Goal: Task Accomplishment & Management: Use online tool/utility

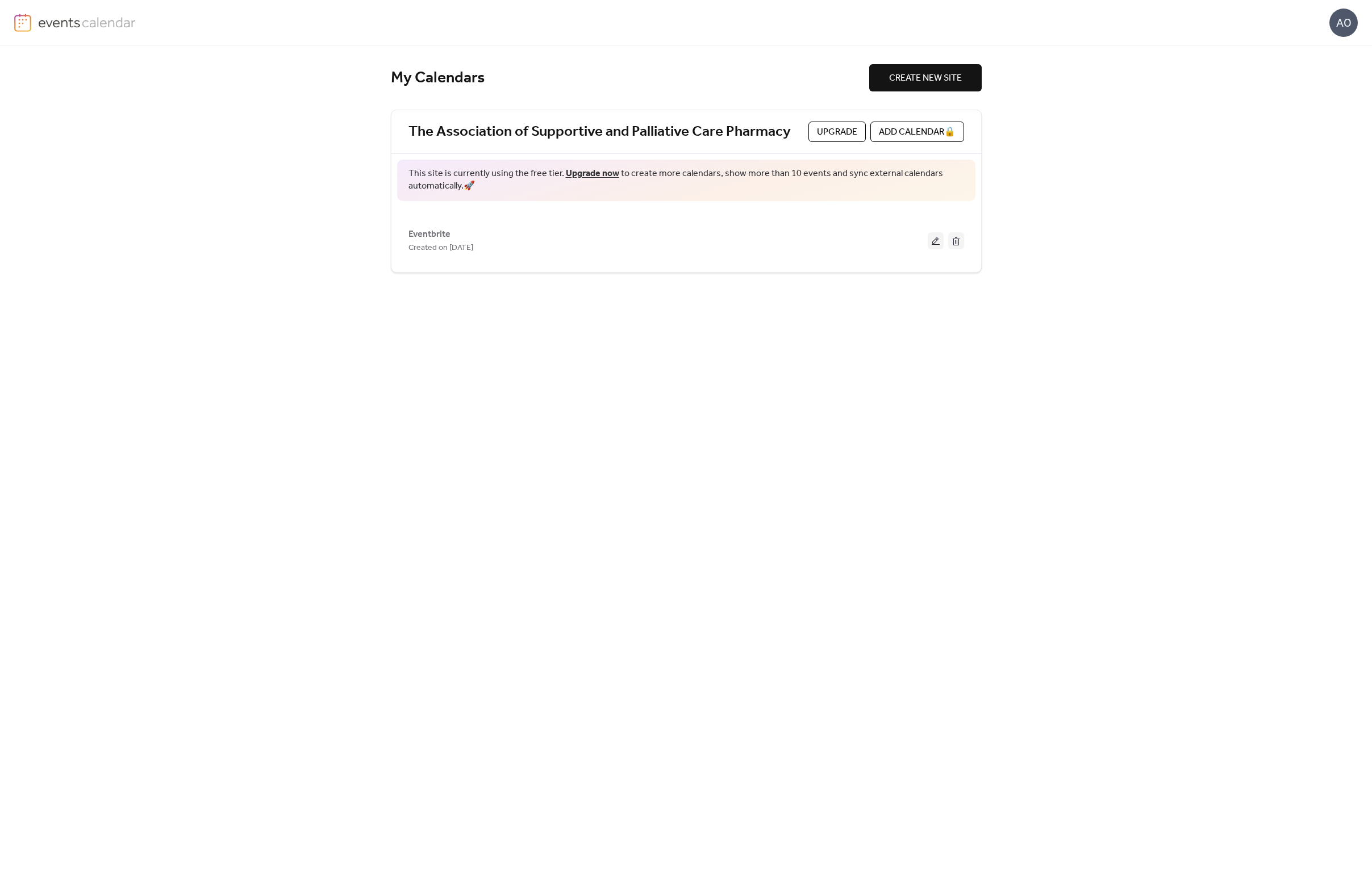
click at [701, 359] on div "My Calendars CREATE NEW SITE The Association of Supportive and Palliative Care …" at bounding box center [686, 466] width 591 height 840
click at [935, 240] on button at bounding box center [936, 241] width 16 height 17
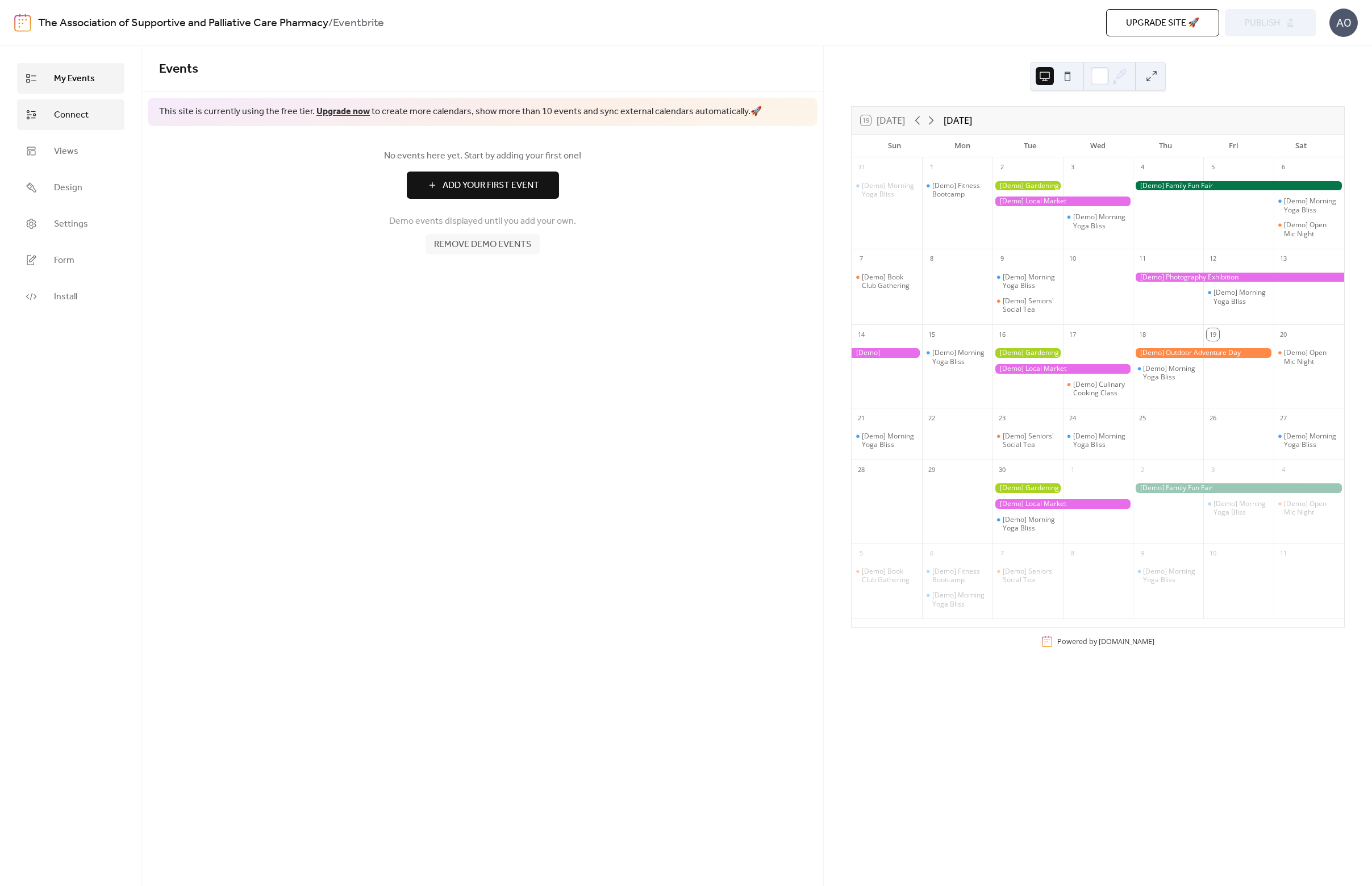
click at [71, 115] on span "Connect" at bounding box center [72, 115] width 35 height 14
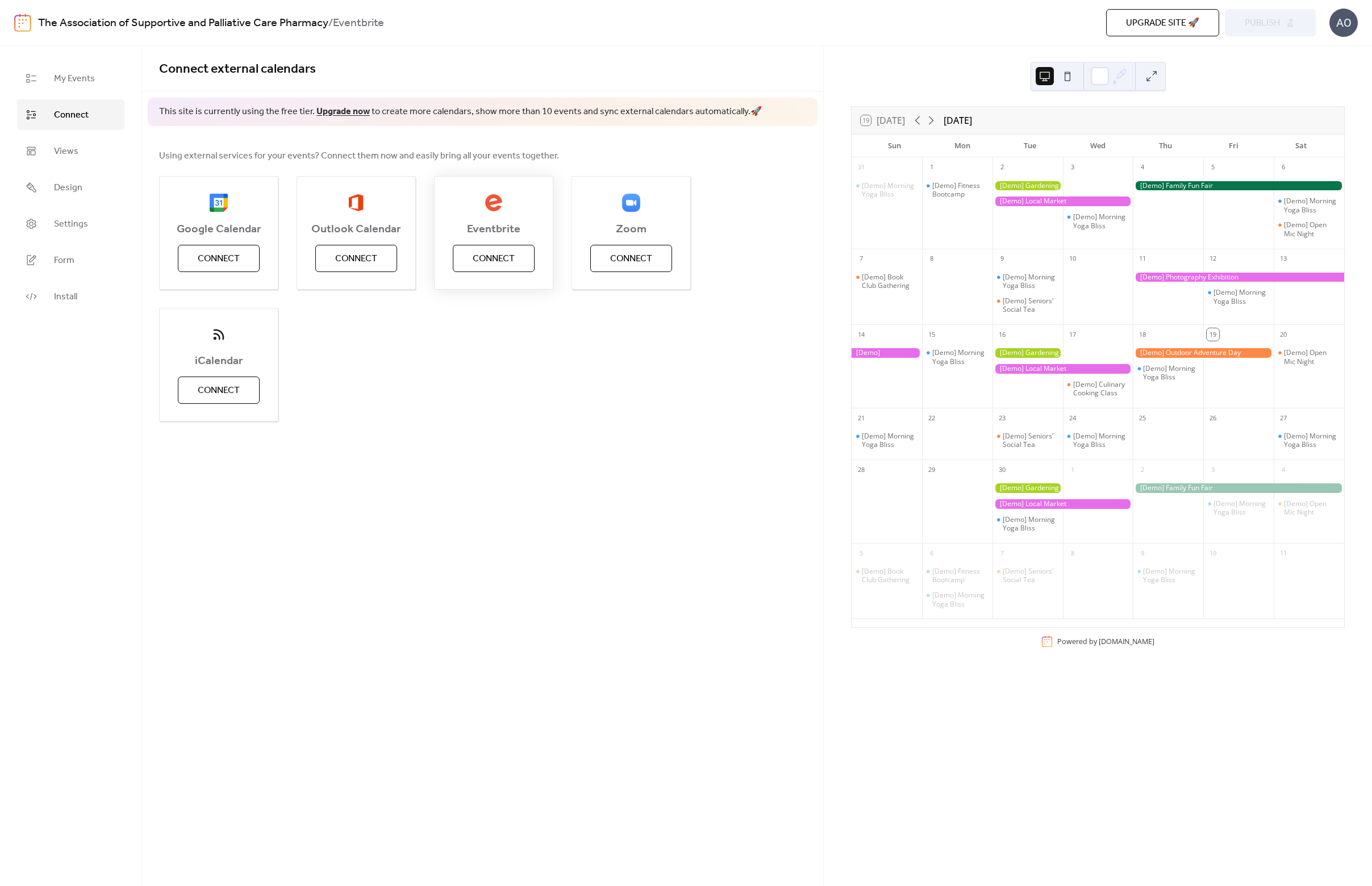
click at [491, 258] on span "Connect" at bounding box center [494, 259] width 42 height 14
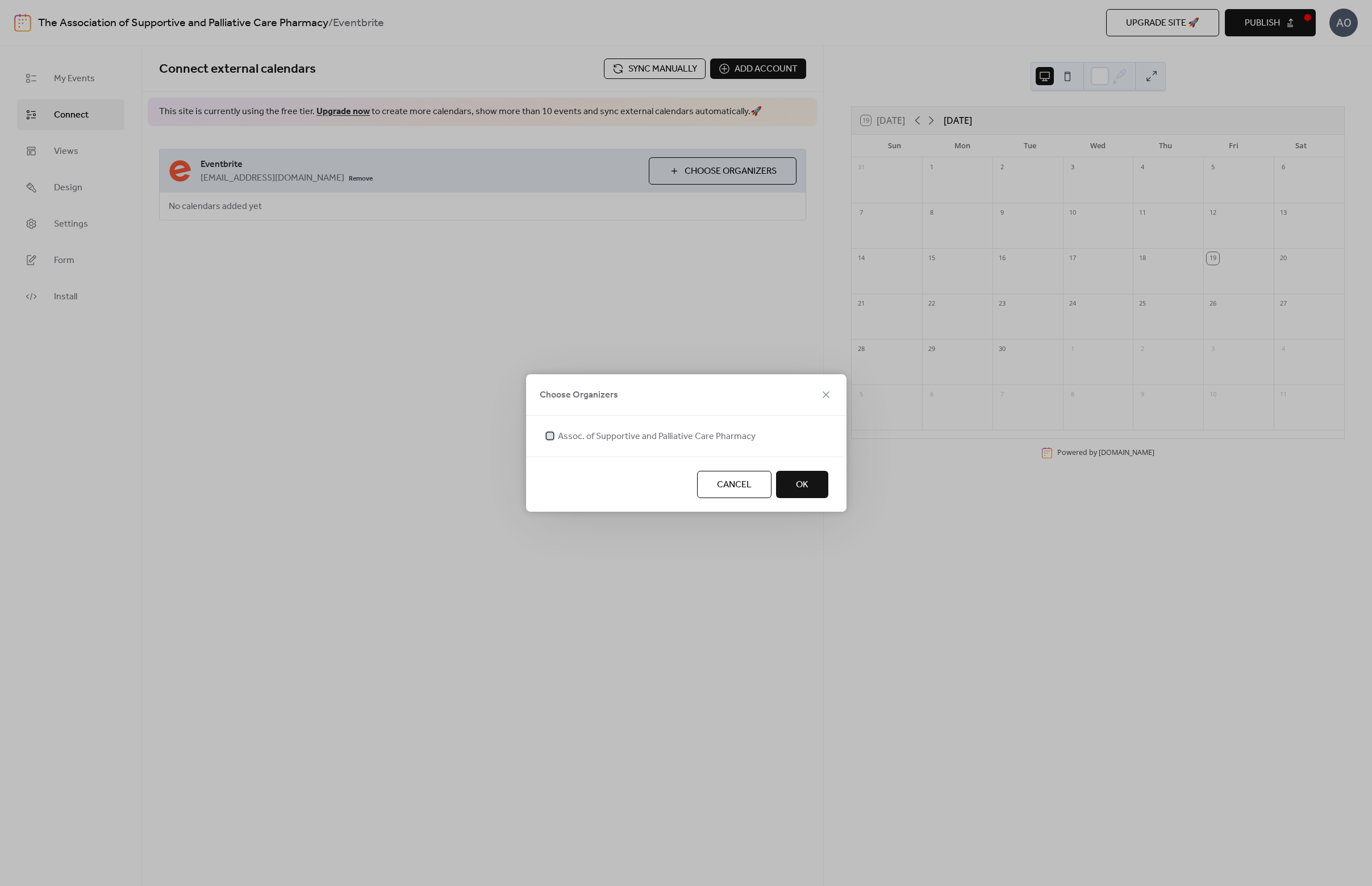
click at [683, 437] on span "Assoc. of Supportive and Palliative Care Pharmacy" at bounding box center [657, 437] width 198 height 14
click at [805, 485] on span "OK" at bounding box center [802, 485] width 12 height 14
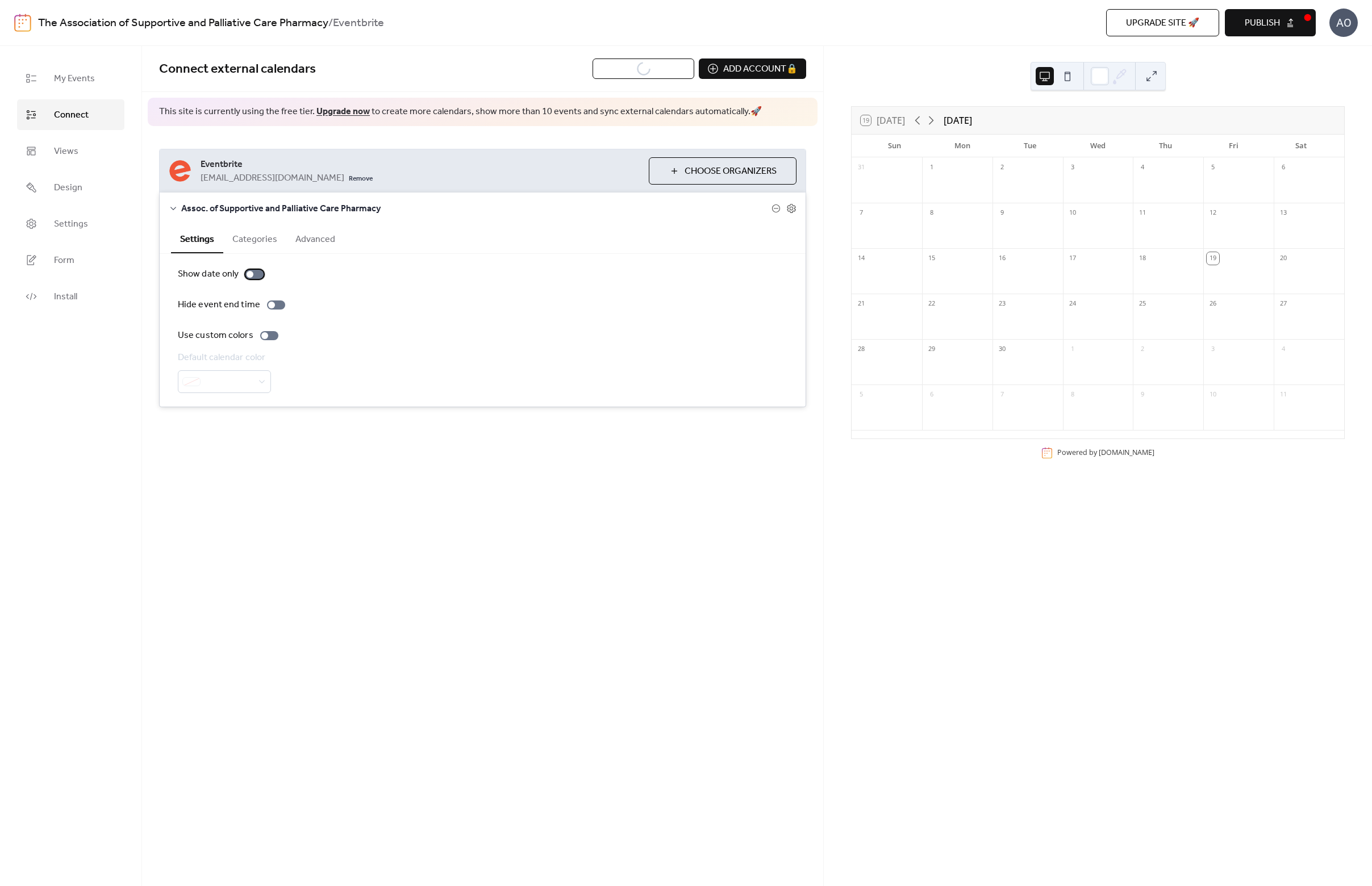
click at [252, 274] on div at bounding box center [250, 274] width 7 height 7
click at [252, 274] on div at bounding box center [254, 274] width 18 height 9
click at [253, 276] on div at bounding box center [254, 274] width 18 height 9
click at [269, 338] on div at bounding box center [269, 335] width 18 height 9
click at [240, 386] on span at bounding box center [229, 382] width 47 height 14
